Goal: Use online tool/utility: Utilize a website feature to perform a specific function

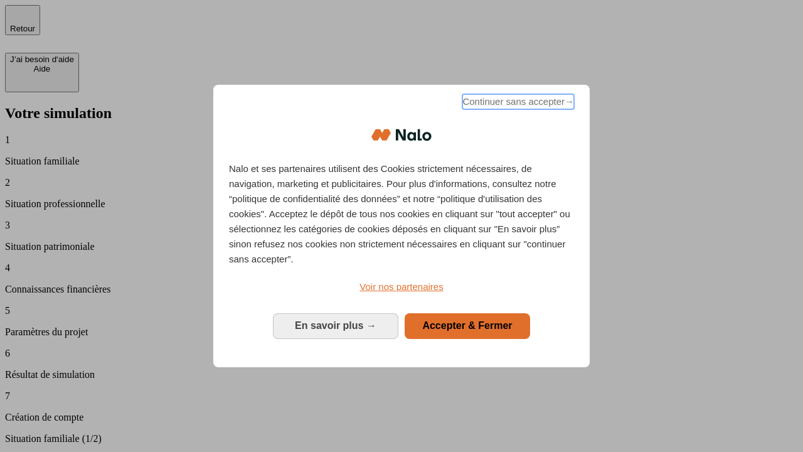
click at [517, 104] on span "Continuer sans accepter →" at bounding box center [518, 101] width 112 height 15
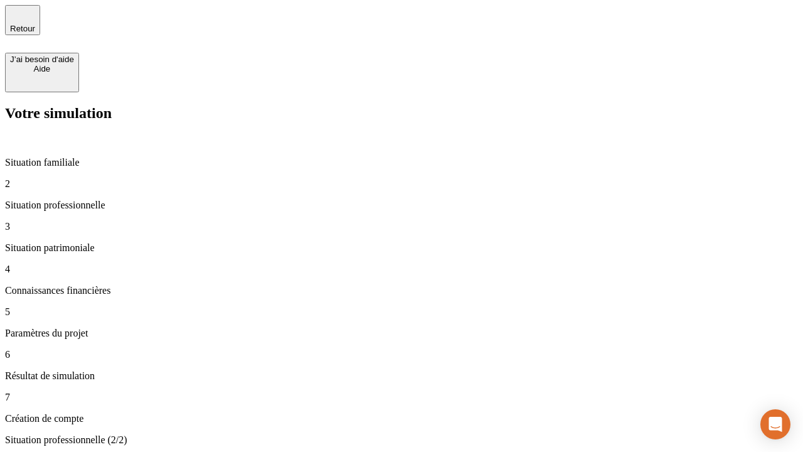
type input "30 000"
type input "1 000"
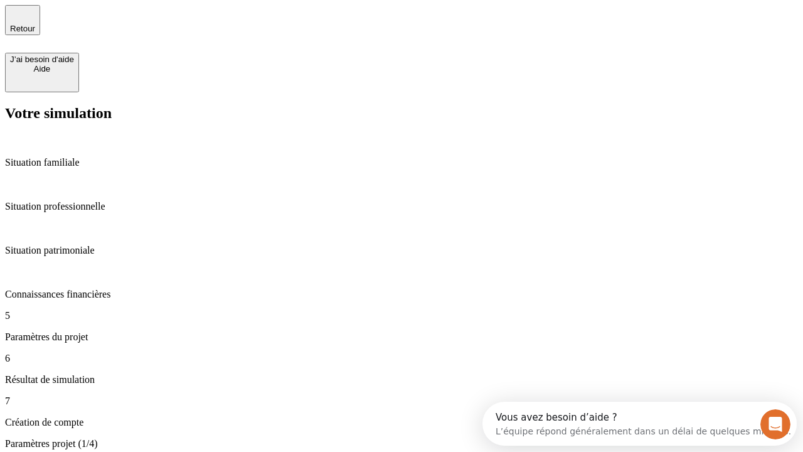
type input "40"
type input "64"
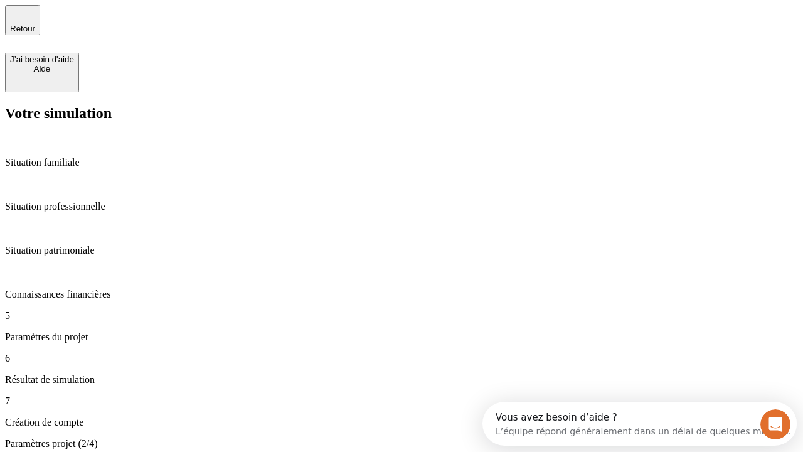
type input "200 000"
type input "640"
